Goal: Information Seeking & Learning: Learn about a topic

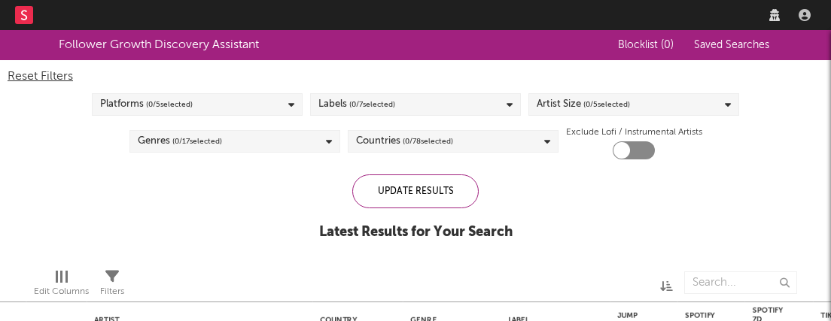
checkbox input "true"
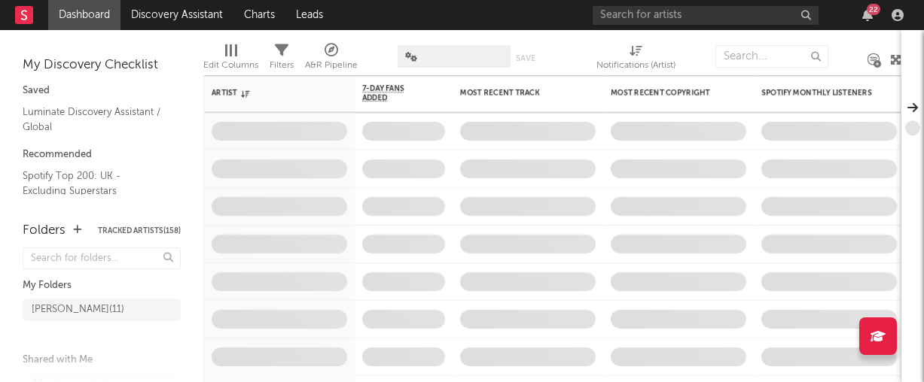
click at [868, 15] on icon "button" at bounding box center [867, 15] width 11 height 12
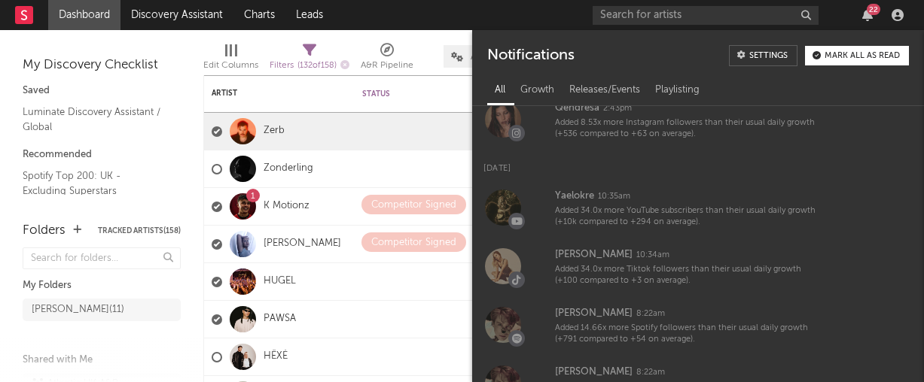
scroll to position [1426, 0]
click at [851, 42] on div "Notifications Settings Mark all as read" at bounding box center [698, 50] width 452 height 40
click at [849, 44] on div "Notifications Settings Mark all as read" at bounding box center [698, 50] width 452 height 40
click at [847, 52] on div "Mark all as read" at bounding box center [861, 56] width 75 height 8
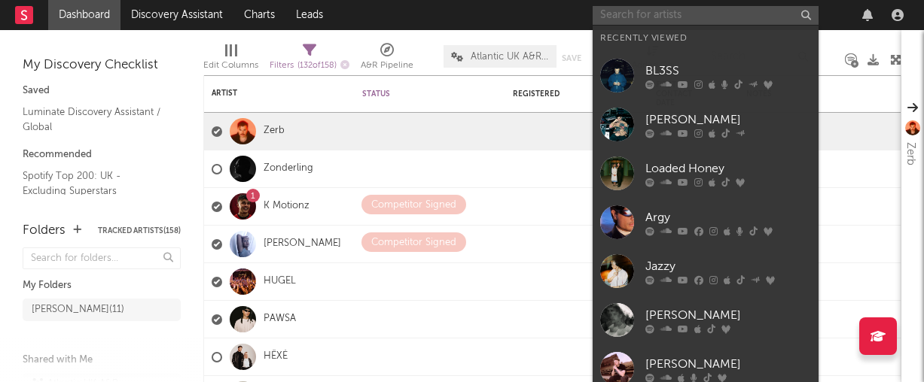
click at [668, 17] on input "text" at bounding box center [705, 15] width 226 height 19
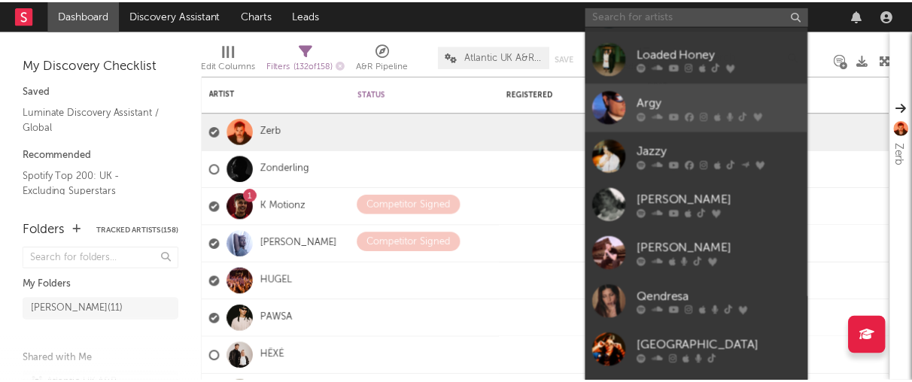
scroll to position [118, 0]
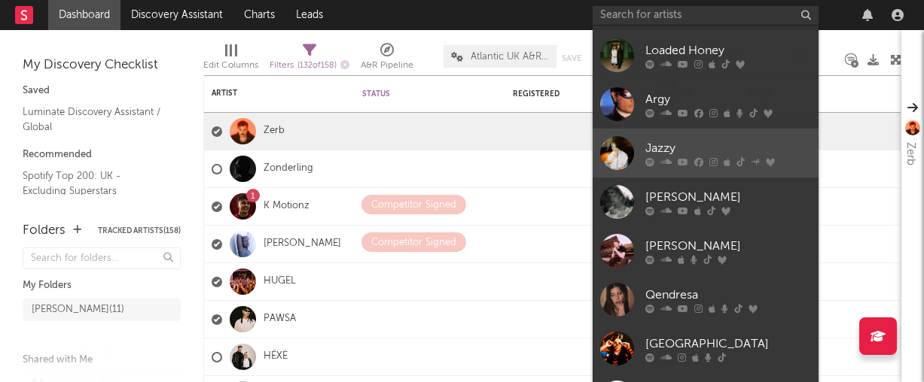
click at [663, 147] on div "Jazzy" at bounding box center [728, 148] width 166 height 18
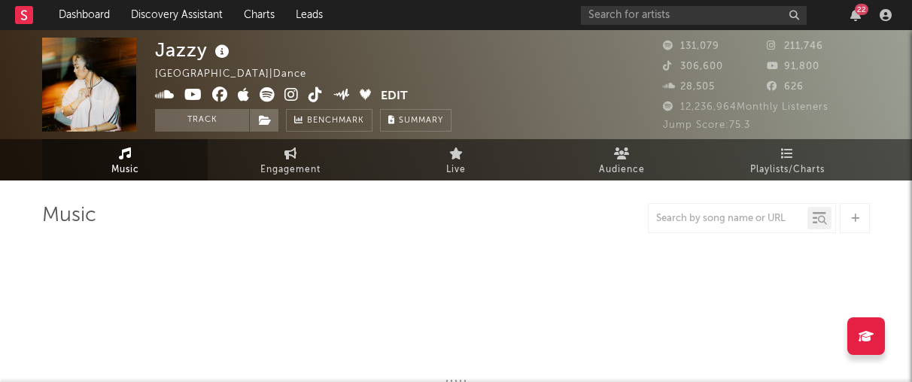
select select "6m"
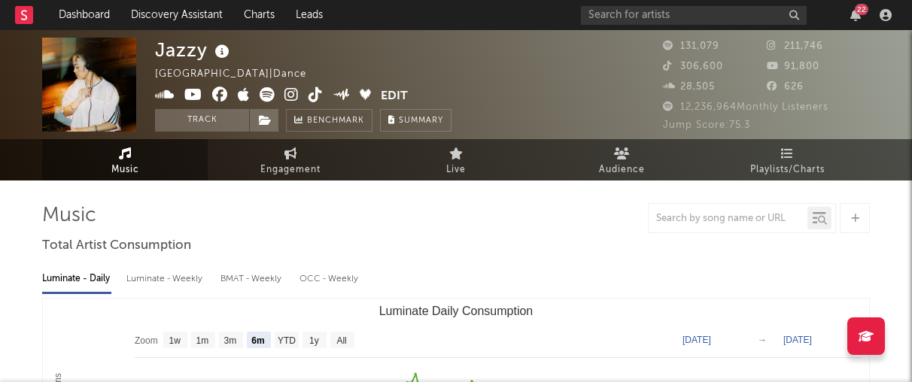
click at [165, 93] on icon at bounding box center [165, 94] width 20 height 15
click at [852, 17] on icon "button" at bounding box center [856, 15] width 11 height 12
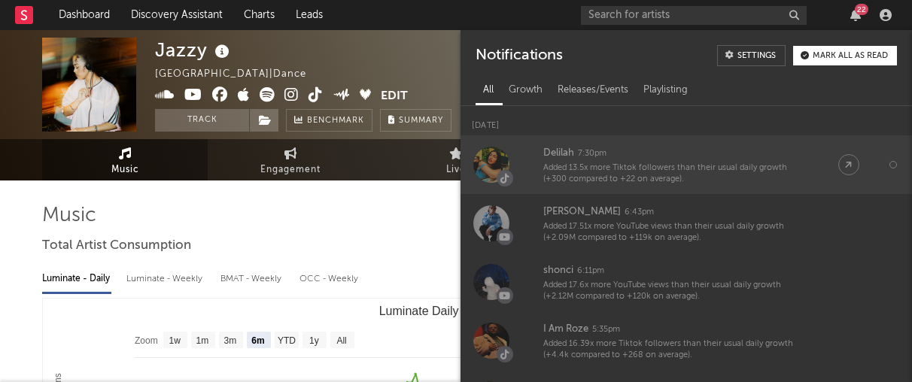
click at [658, 171] on div "Added 13.5x more Tiktok followers than their usual daily growth (+300 compared …" at bounding box center [675, 174] width 265 height 23
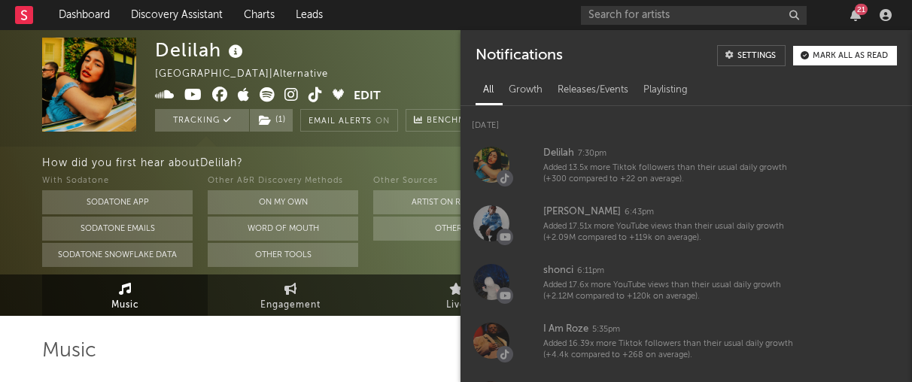
click at [310, 94] on icon at bounding box center [316, 94] width 14 height 15
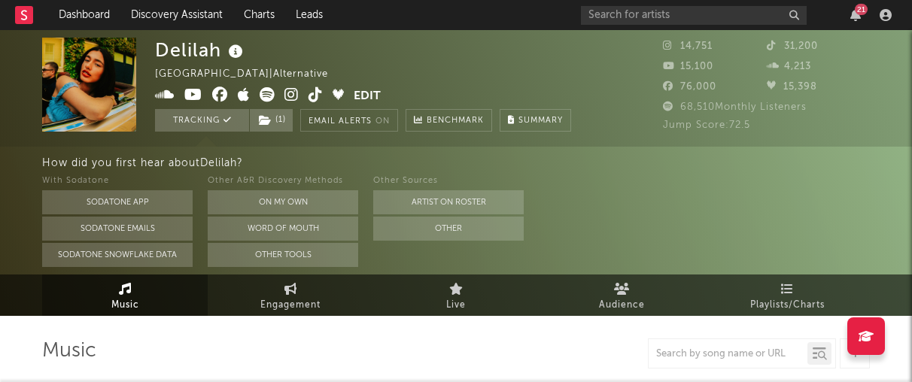
select select "1w"
click at [92, 14] on link "Dashboard" at bounding box center [84, 15] width 72 height 30
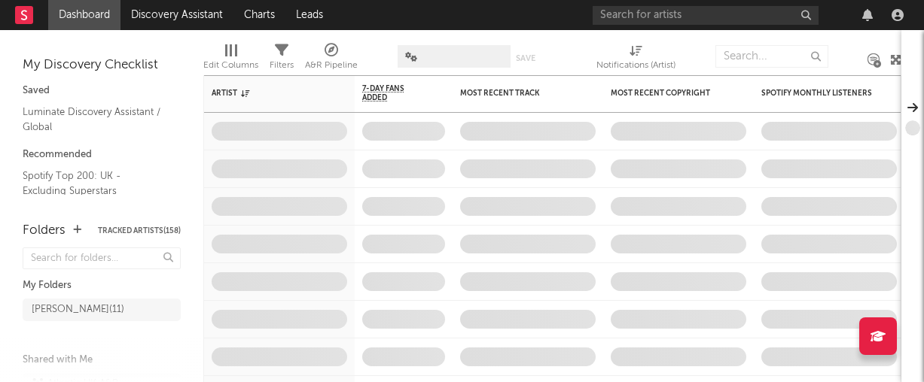
scroll to position [20, 0]
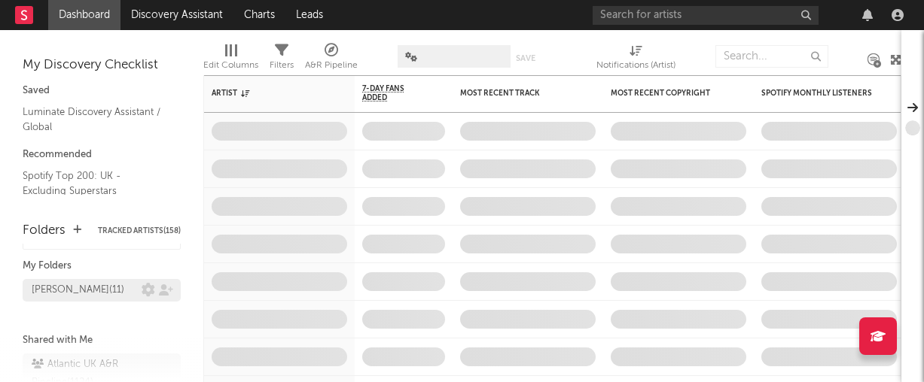
click at [108, 288] on div "[PERSON_NAME] ( 11 )" at bounding box center [102, 290] width 158 height 23
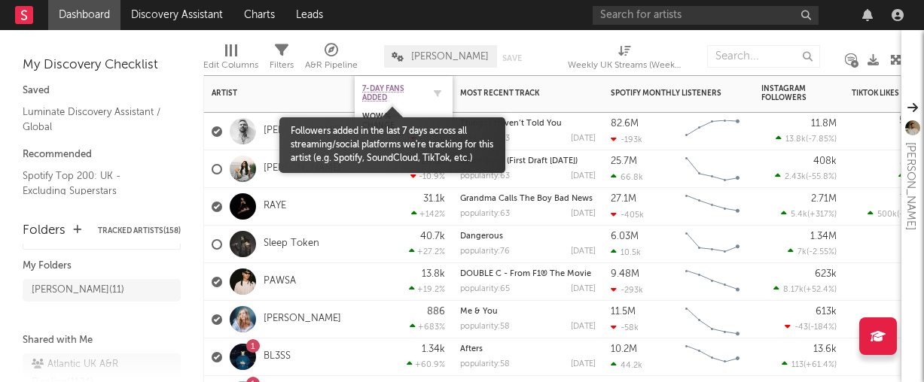
click at [388, 93] on span "7-Day Fans Added" at bounding box center [392, 93] width 60 height 18
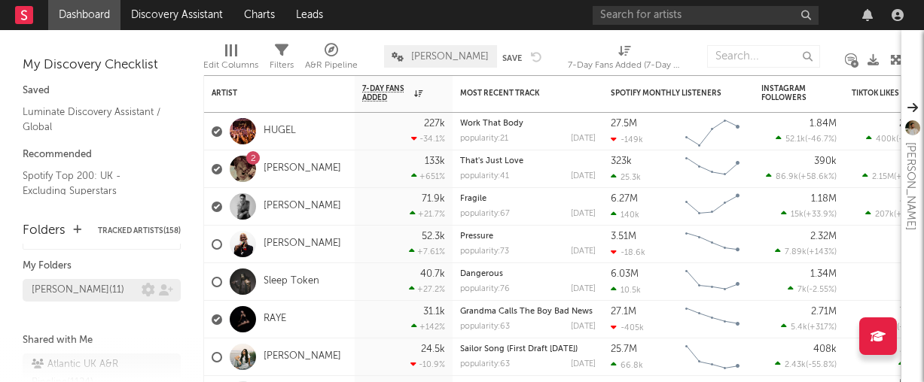
click at [120, 297] on div "[PERSON_NAME] ( 11 )" at bounding box center [87, 291] width 110 height 18
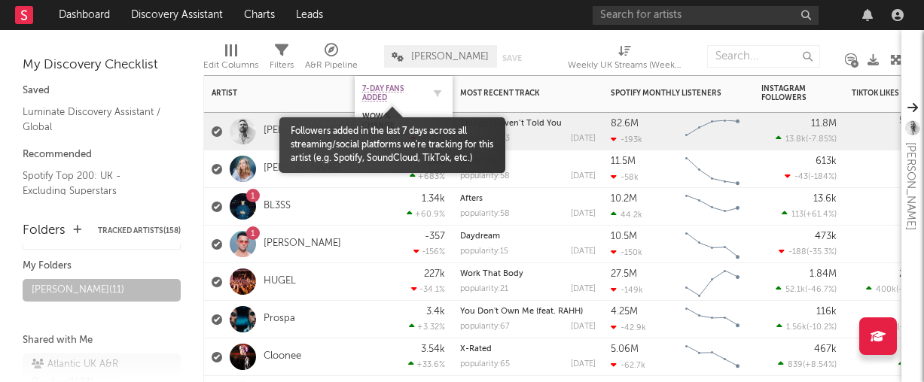
click at [379, 85] on span "7-Day Fans Added" at bounding box center [392, 93] width 60 height 18
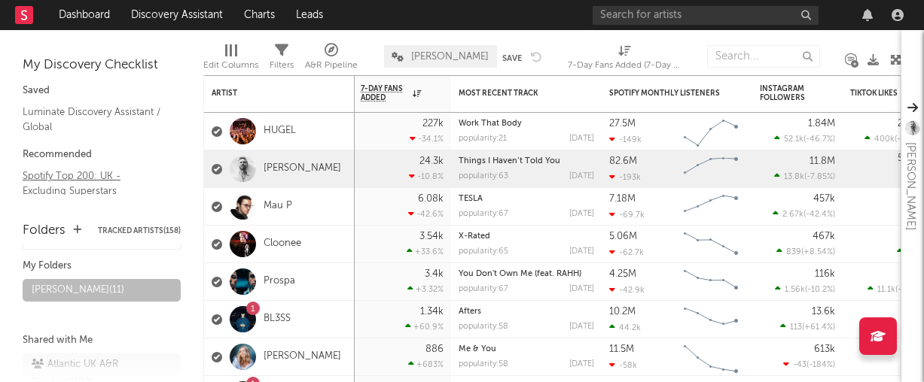
click at [62, 182] on link "Spotify Top 200: UK - Excluding Superstars" at bounding box center [94, 183] width 143 height 31
click at [266, 14] on link "Charts" at bounding box center [259, 15] width 52 height 30
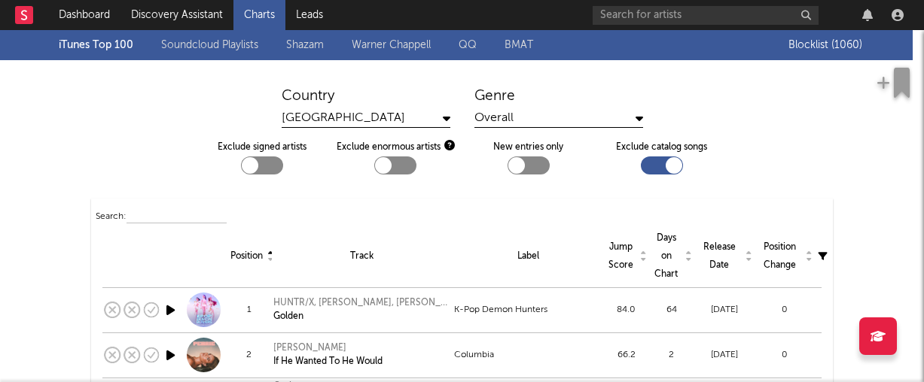
click at [504, 121] on div "Overall" at bounding box center [558, 118] width 169 height 19
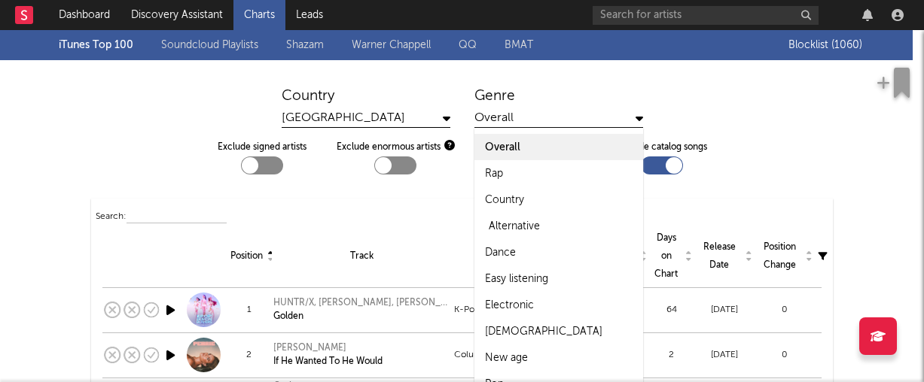
scroll to position [2, 0]
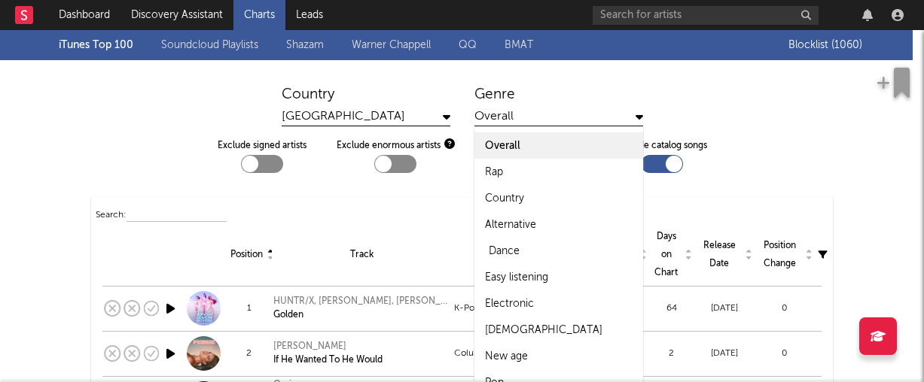
click at [523, 245] on div "Dance" at bounding box center [558, 251] width 169 height 26
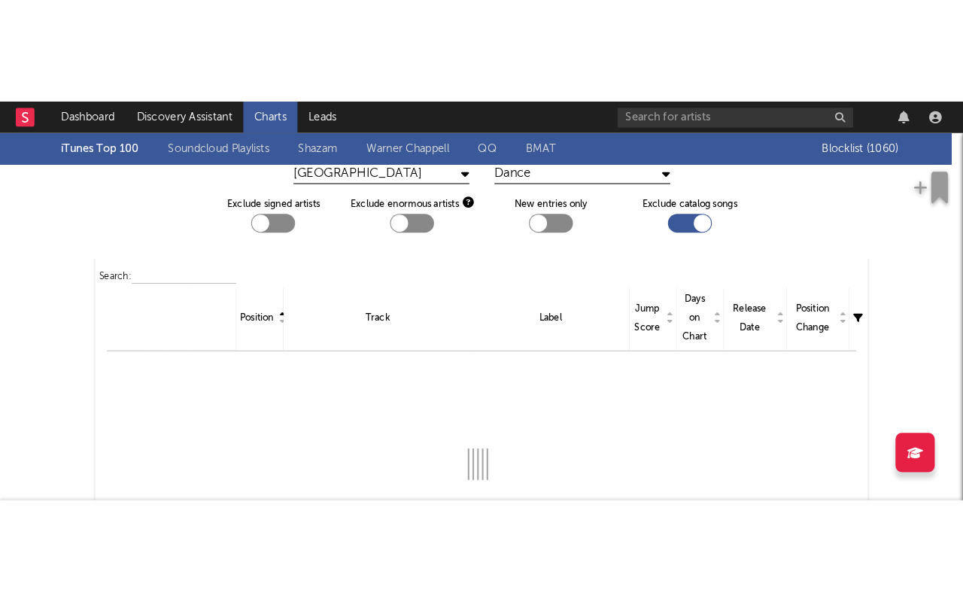
scroll to position [131, 0]
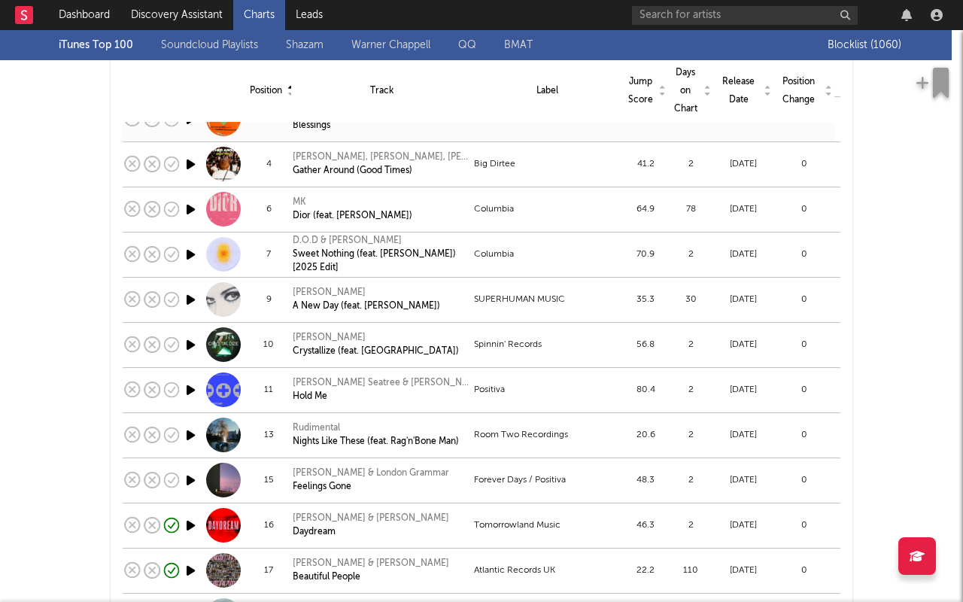
scroll to position [285, 0]
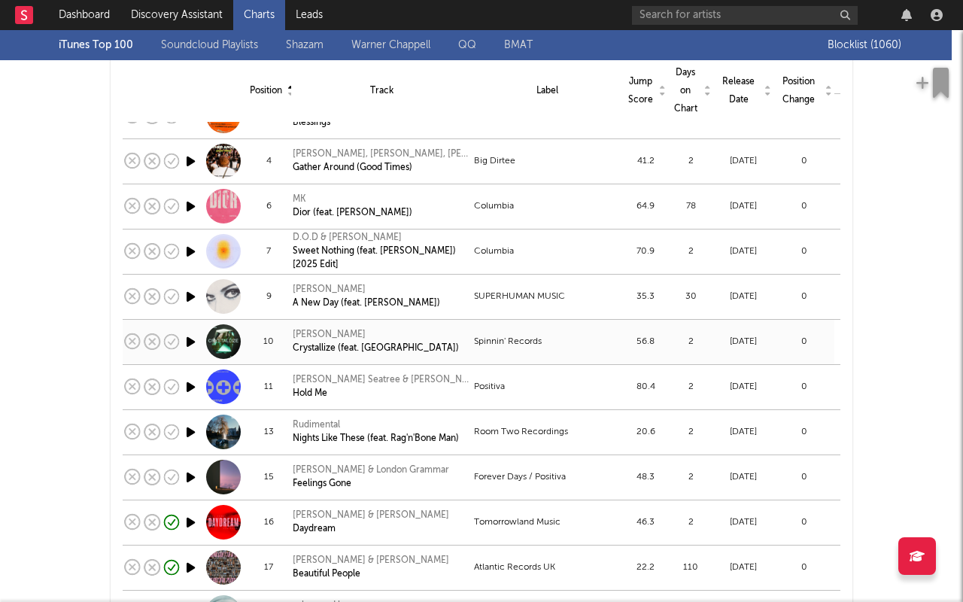
click at [189, 345] on icon "button" at bounding box center [191, 342] width 16 height 19
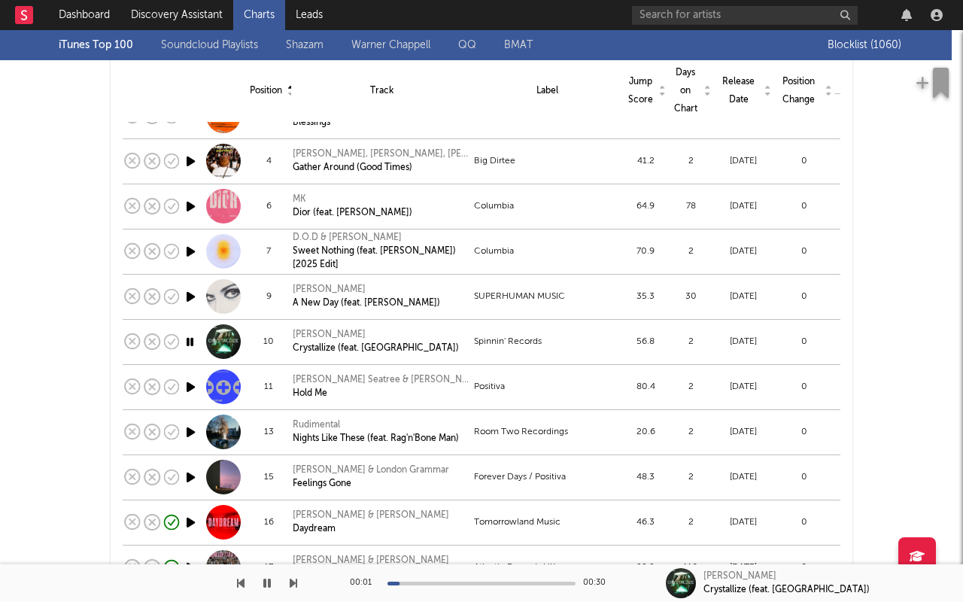
click at [455, 382] on div at bounding box center [482, 584] width 188 height 4
click at [185, 343] on icon "button" at bounding box center [190, 342] width 14 height 19
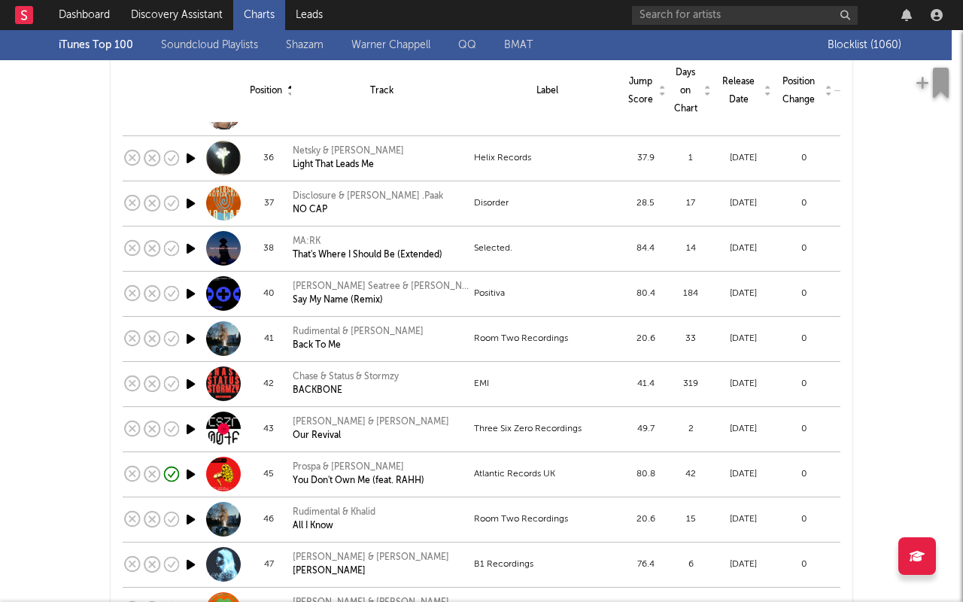
scroll to position [1239, 0]
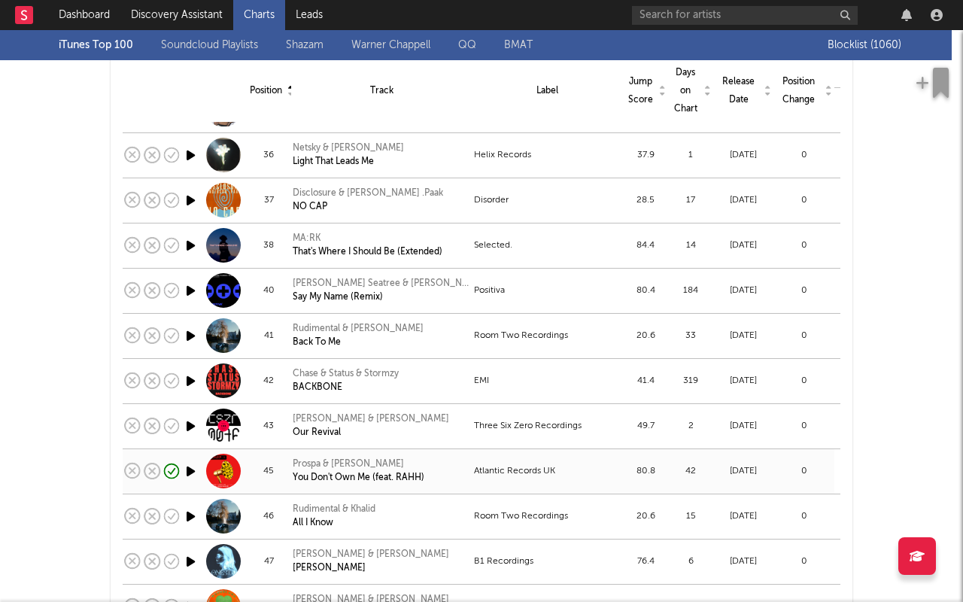
click at [188, 382] on icon "button" at bounding box center [191, 471] width 16 height 19
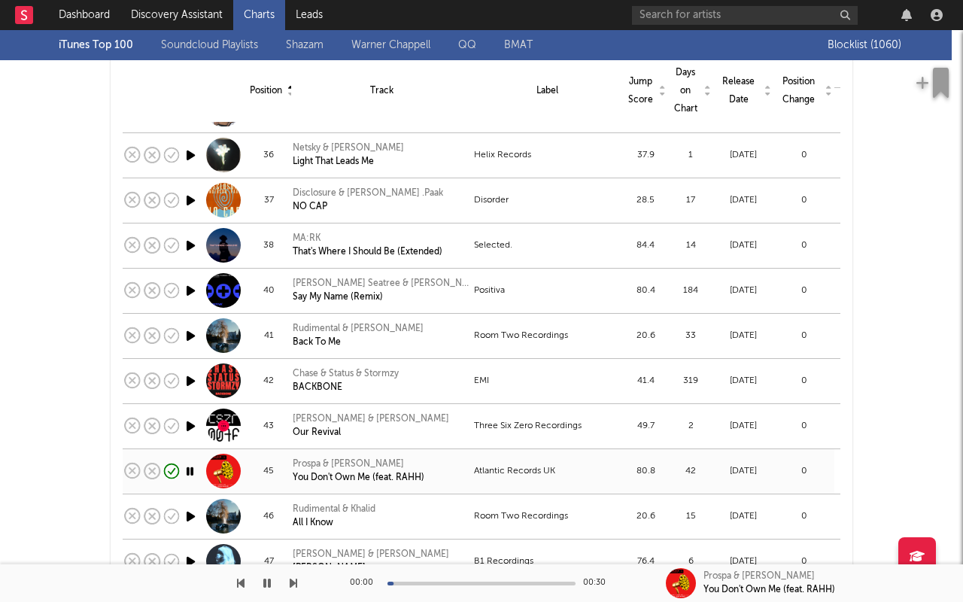
click at [188, 382] on icon "button" at bounding box center [190, 471] width 14 height 19
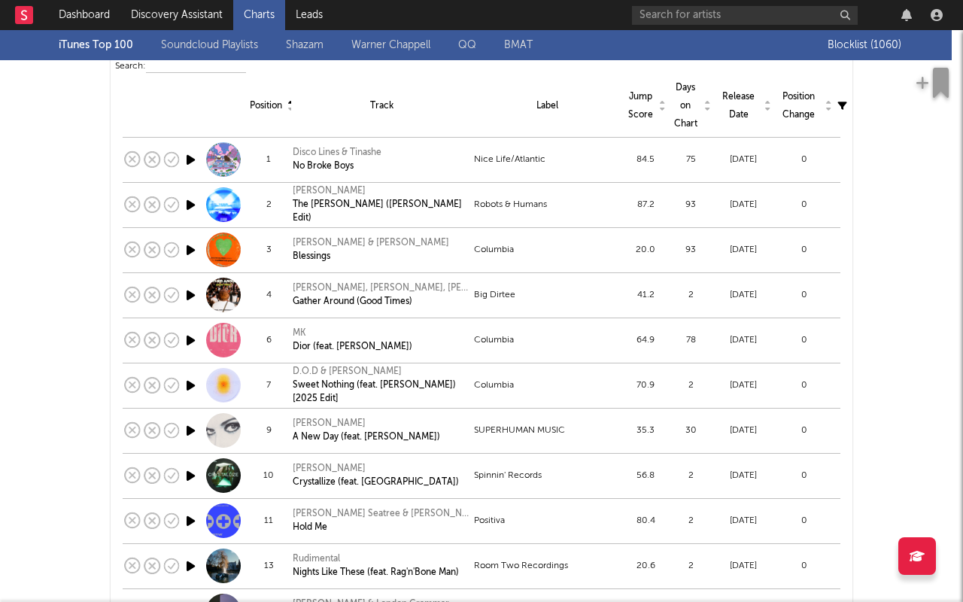
scroll to position [0, 0]
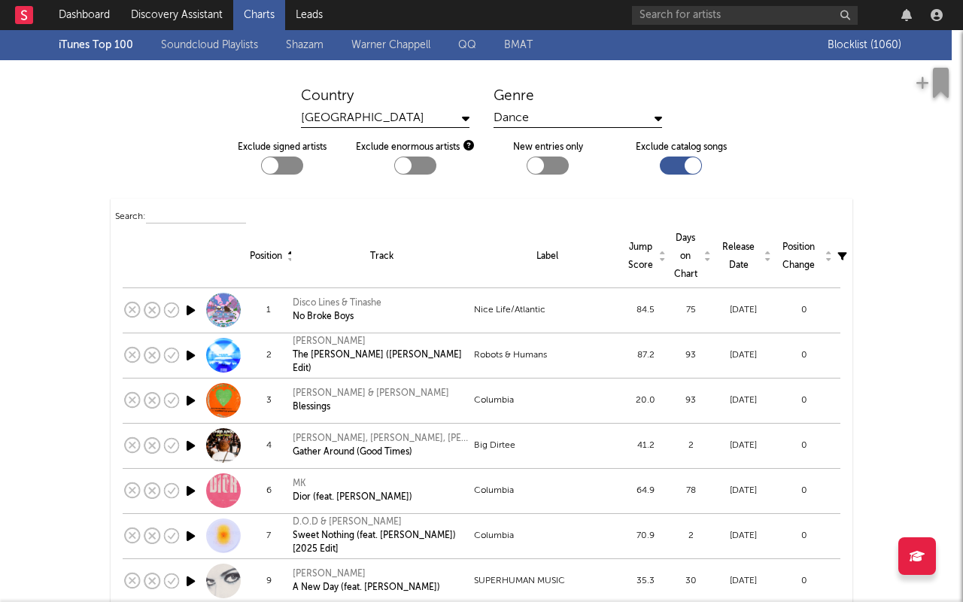
click at [665, 171] on div at bounding box center [681, 166] width 42 height 18
checkbox input "false"
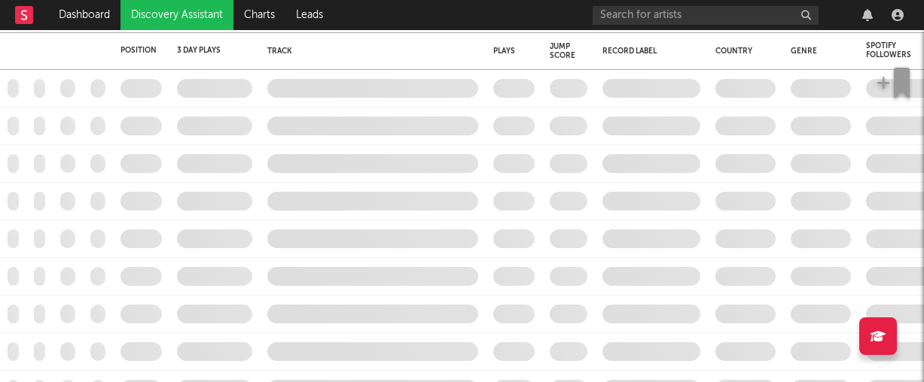
checkbox input "true"
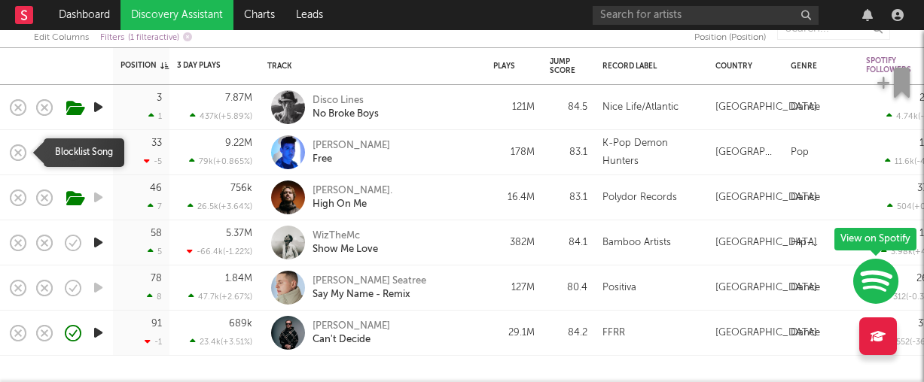
click at [17, 148] on icon "button" at bounding box center [18, 152] width 21 height 21
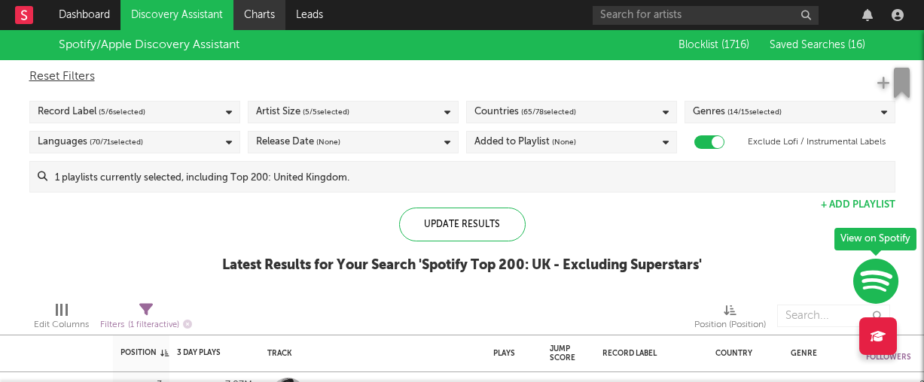
click at [254, 10] on link "Charts" at bounding box center [259, 15] width 52 height 30
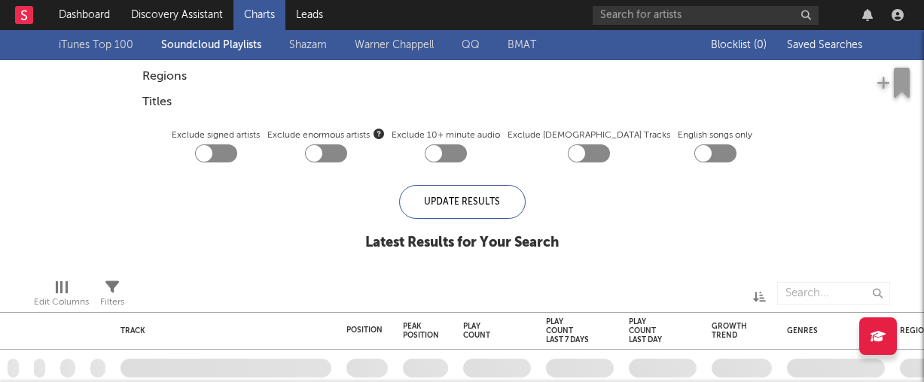
checkbox input "true"
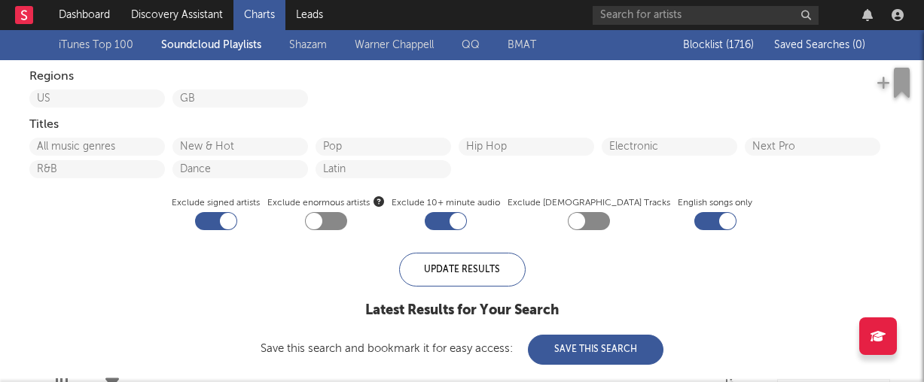
click at [293, 44] on link "Shazam" at bounding box center [308, 45] width 38 height 18
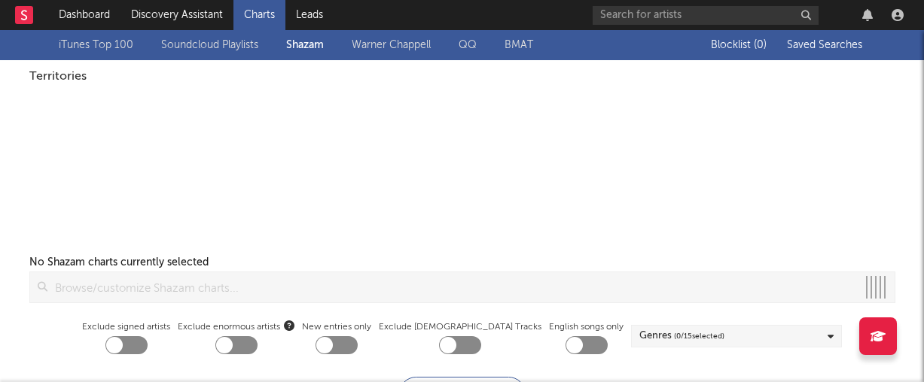
checkbox input "true"
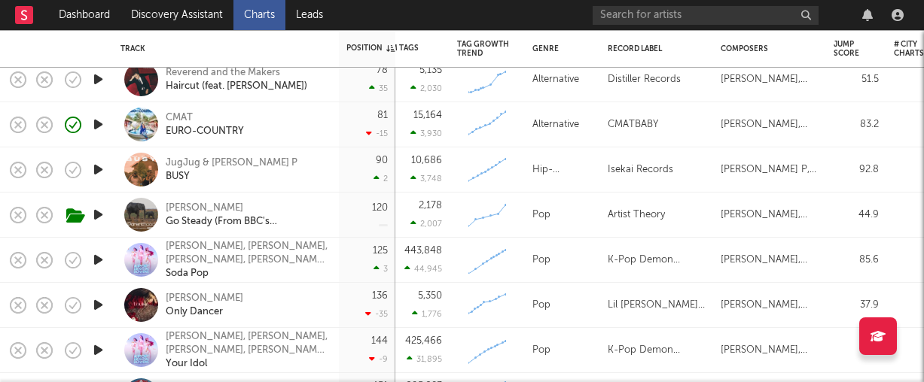
click at [95, 166] on icon "button" at bounding box center [98, 169] width 16 height 19
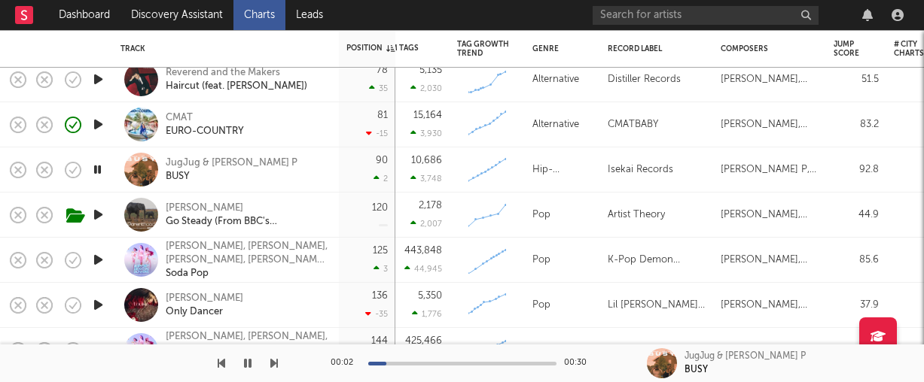
click at [96, 166] on icon "button" at bounding box center [97, 169] width 14 height 19
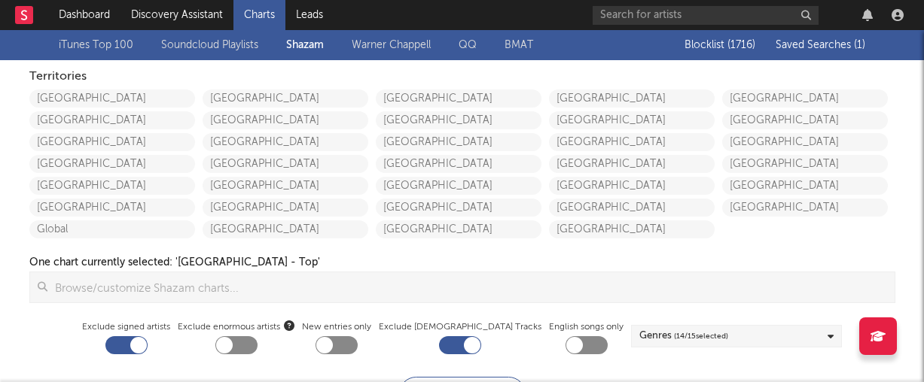
click at [105, 41] on link "iTunes Top 100" at bounding box center [96, 45] width 75 height 18
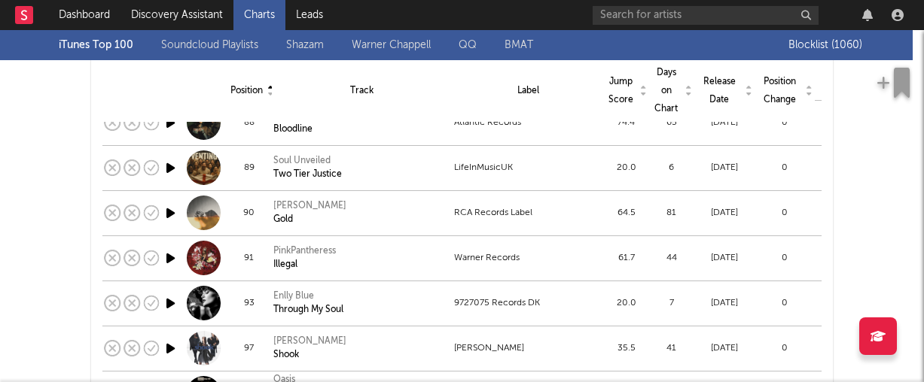
scroll to position [3112, 0]
